Goal: Transaction & Acquisition: Purchase product/service

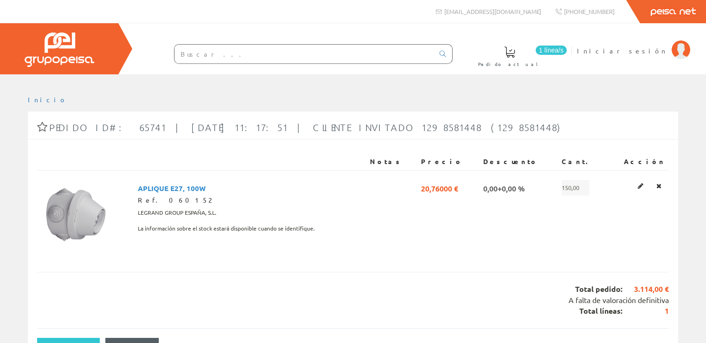
scroll to position [68, 0]
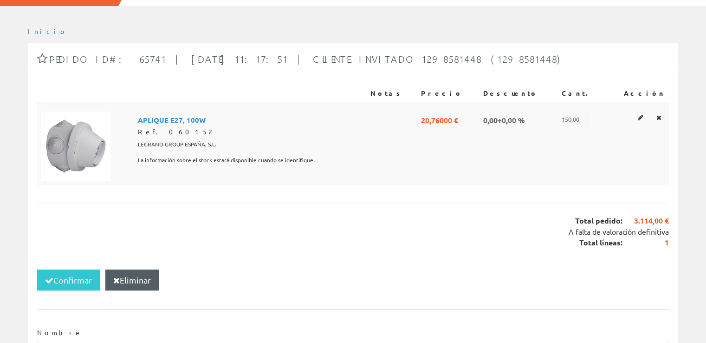
click at [586, 117] on span "150,00" at bounding box center [576, 119] width 28 height 16
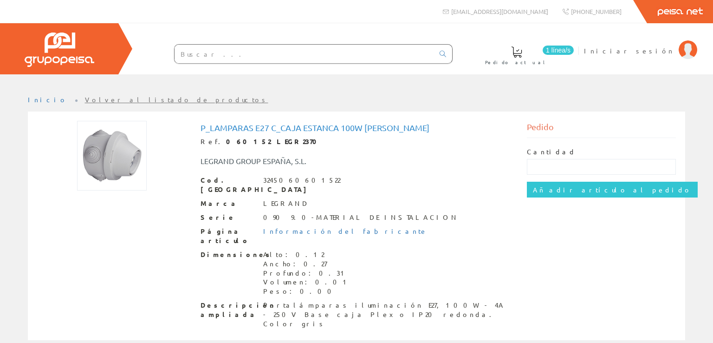
click at [574, 49] on span "1 línea/s" at bounding box center [558, 50] width 31 height 9
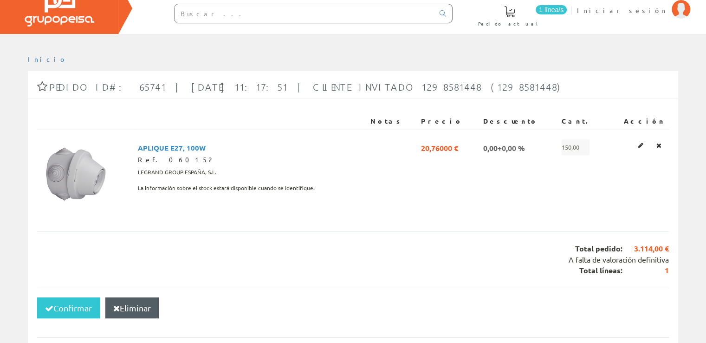
scroll to position [48, 0]
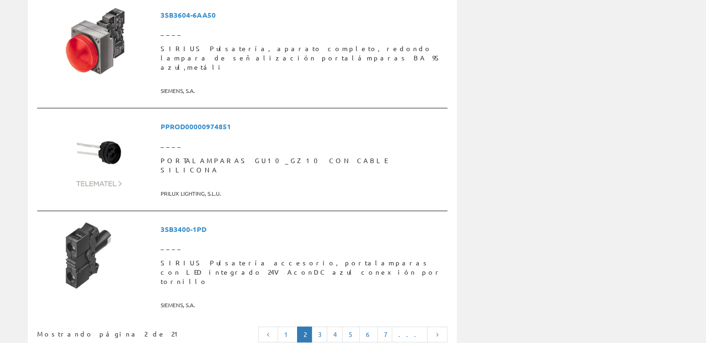
scroll to position [2453, 0]
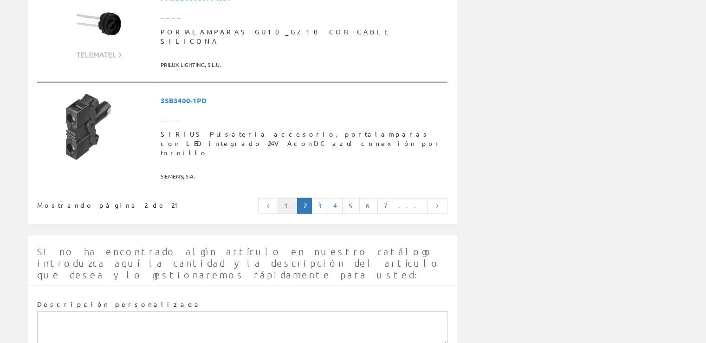
click at [298, 198] on link "1" at bounding box center [288, 206] width 20 height 16
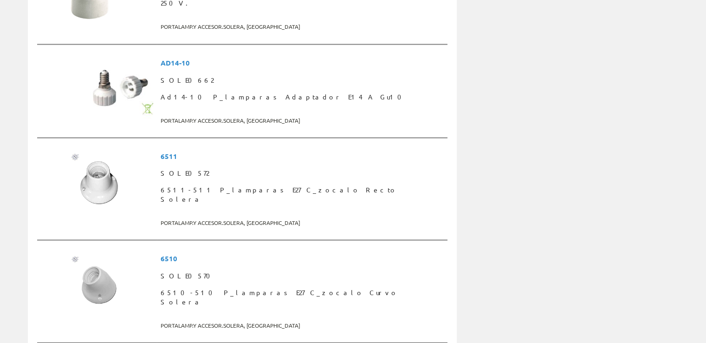
scroll to position [1714, 0]
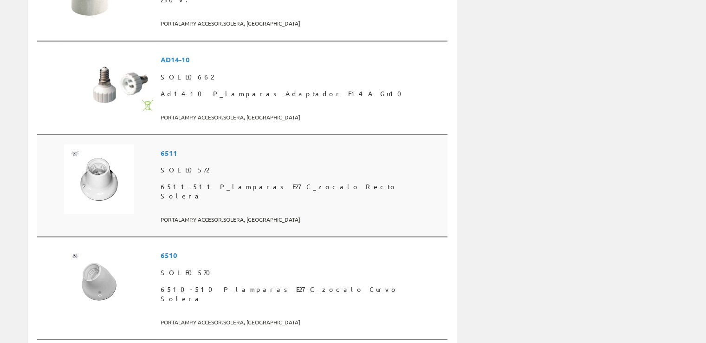
click at [201, 161] on span "SOLE0572" at bounding box center [302, 169] width 283 height 17
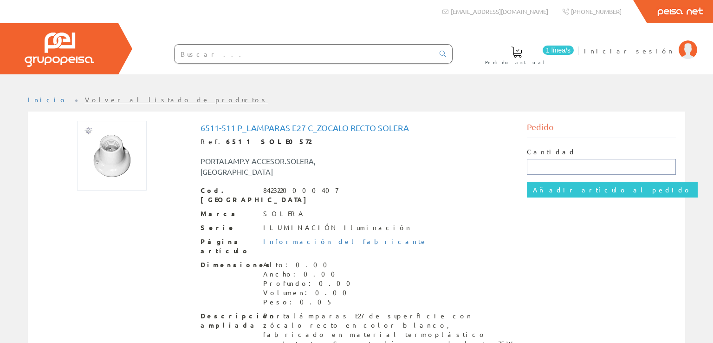
click at [548, 163] on input "text" at bounding box center [602, 167] width 150 height 16
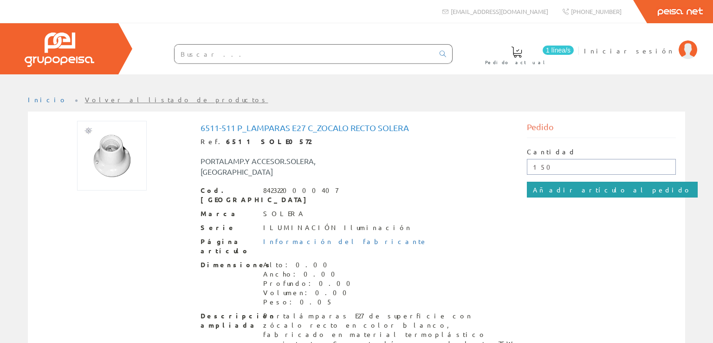
type input "150"
click at [555, 188] on input "Añadir artículo al pedido" at bounding box center [612, 190] width 171 height 16
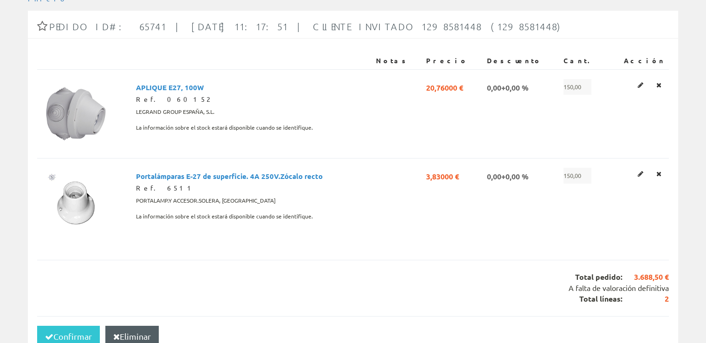
scroll to position [102, 0]
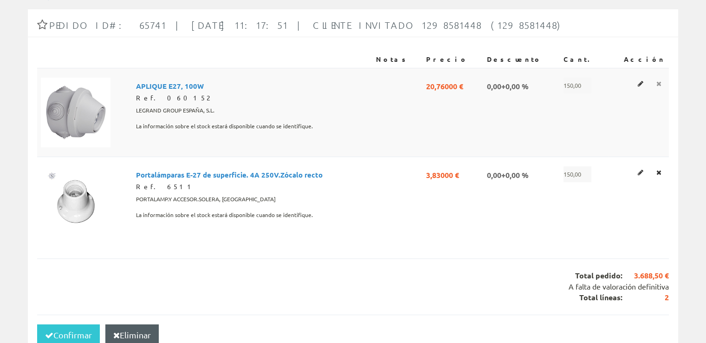
click at [658, 82] on icon at bounding box center [659, 83] width 5 height 7
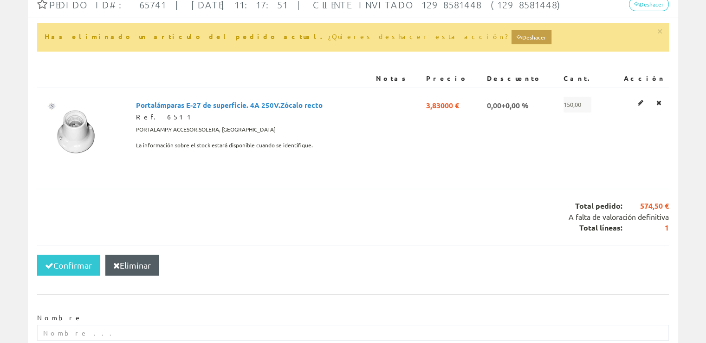
scroll to position [124, 0]
